Goal: Task Accomplishment & Management: Manage account settings

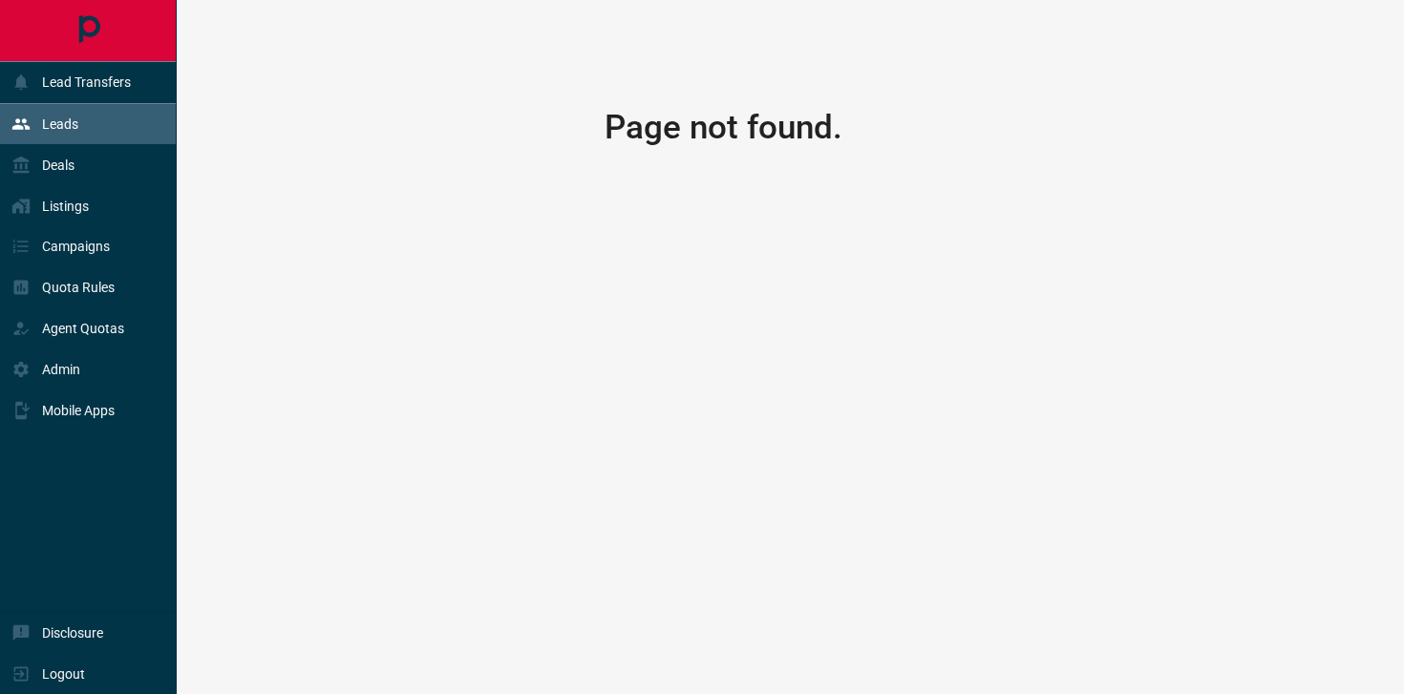
click at [89, 128] on div "Leads" at bounding box center [88, 124] width 177 height 41
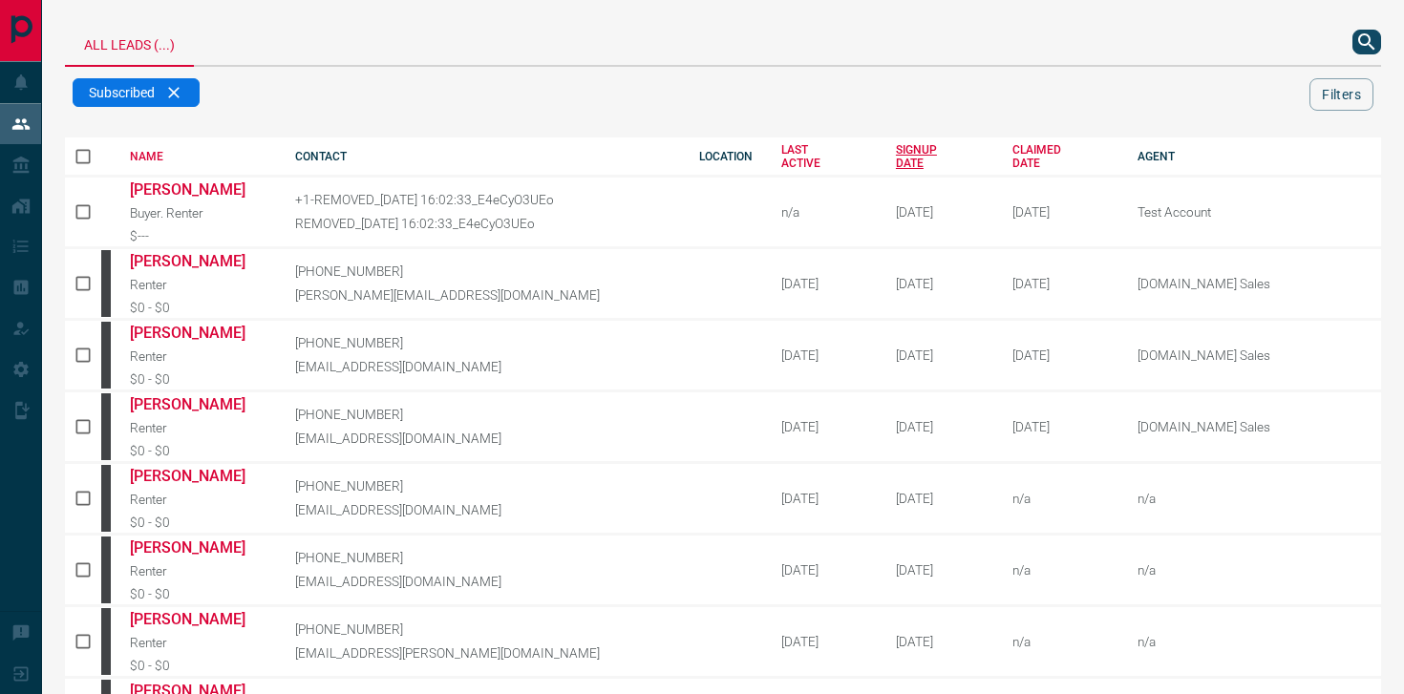
click at [896, 149] on div "SIGNUP DATE" at bounding box center [940, 156] width 89 height 27
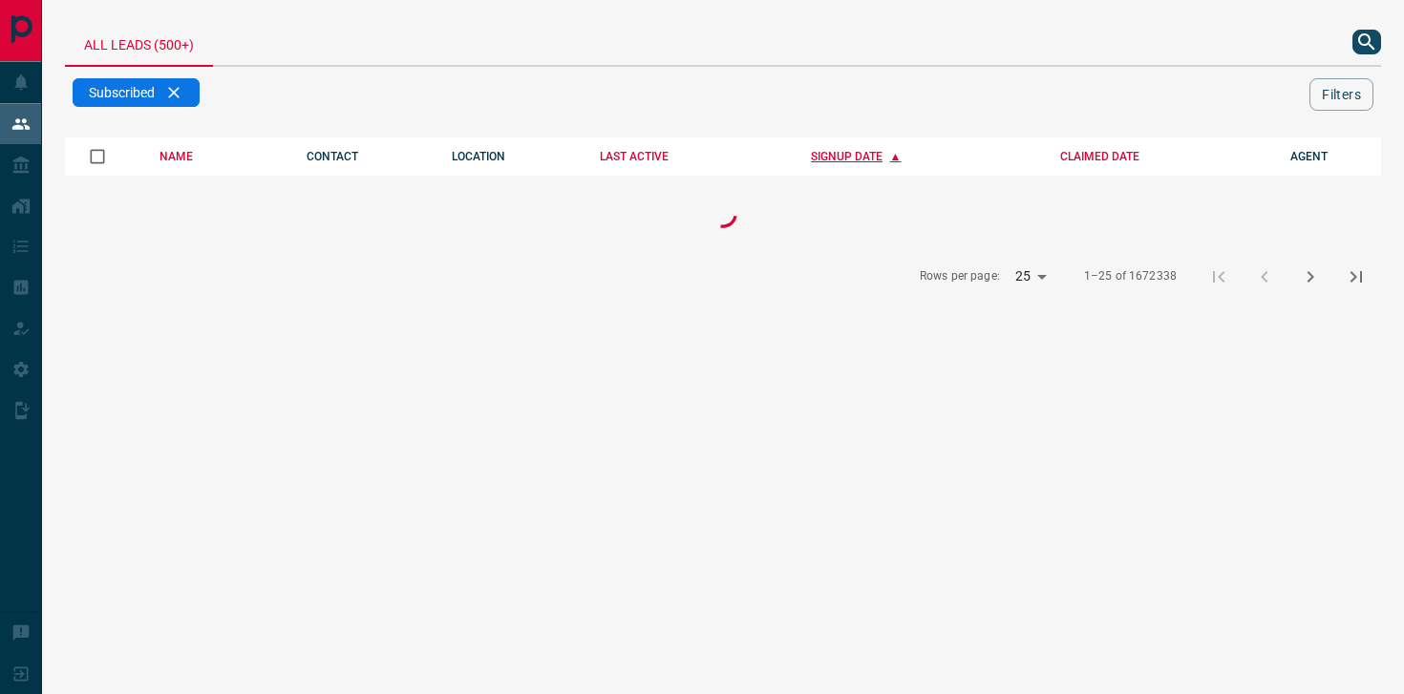
click at [865, 154] on div "SIGNUP DATE" at bounding box center [921, 156] width 221 height 13
